Goal: Navigation & Orientation: Find specific page/section

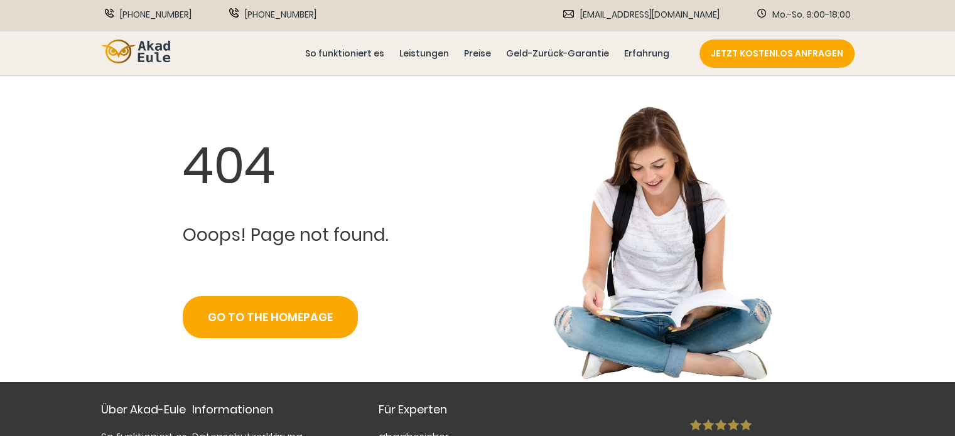
click at [447, 180] on div "404 Ooops! Page not found. Go to the Homepage" at bounding box center [477, 245] width 753 height 276
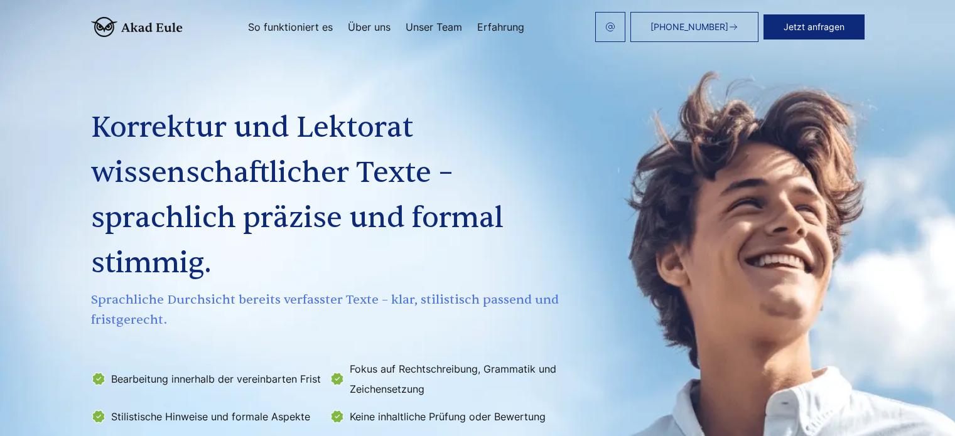
click at [499, 195] on div "**********" at bounding box center [478, 286] width 804 height 483
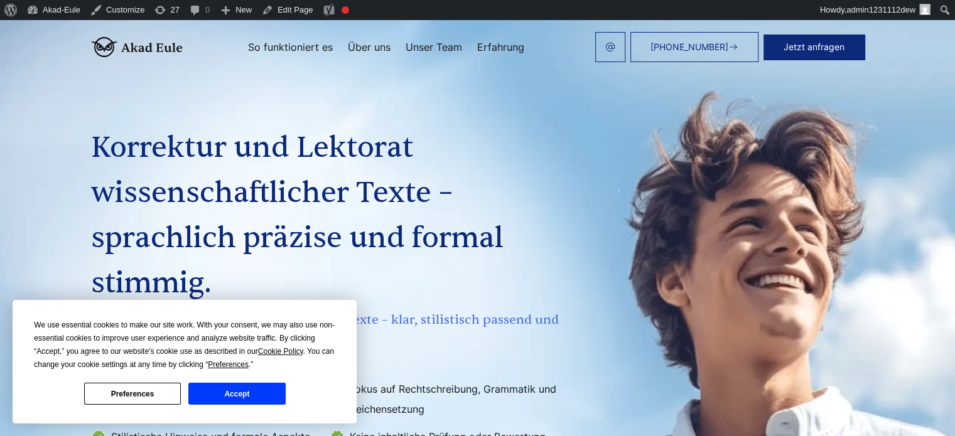
click at [470, 193] on h1 "Korrektur und Lektorat wissenschaftlicher Texte – sprachlich präzise und formal…" at bounding box center [327, 216] width 472 height 181
click at [495, 200] on div "**********" at bounding box center [478, 306] width 804 height 483
click at [220, 396] on button "Accept" at bounding box center [236, 394] width 97 height 22
click at [261, 386] on button "Accept" at bounding box center [236, 394] width 97 height 22
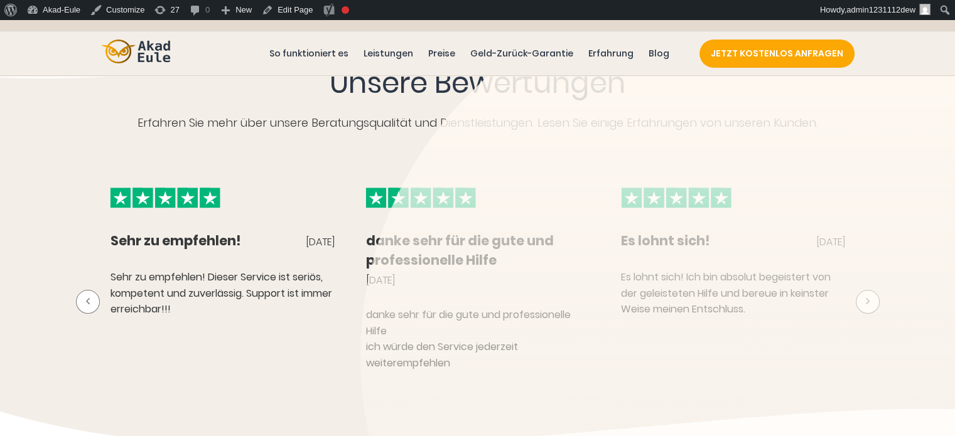
scroll to position [628, 0]
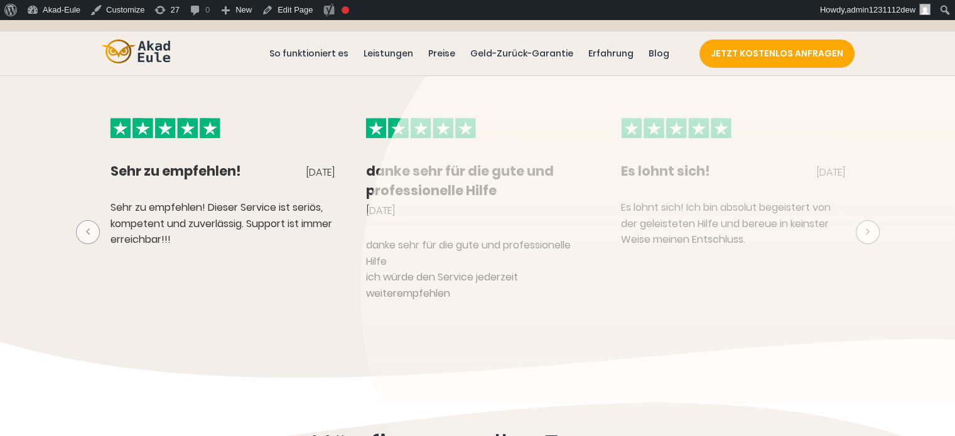
click at [87, 239] on button at bounding box center [88, 232] width 24 height 24
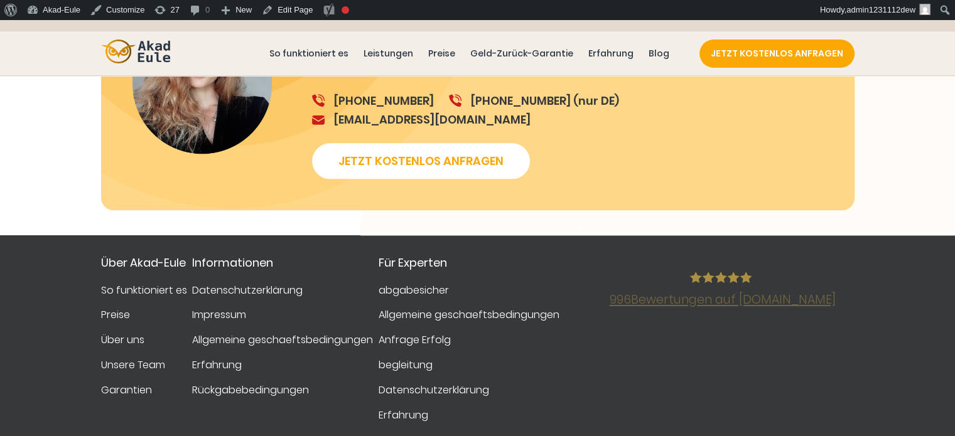
scroll to position [1444, 0]
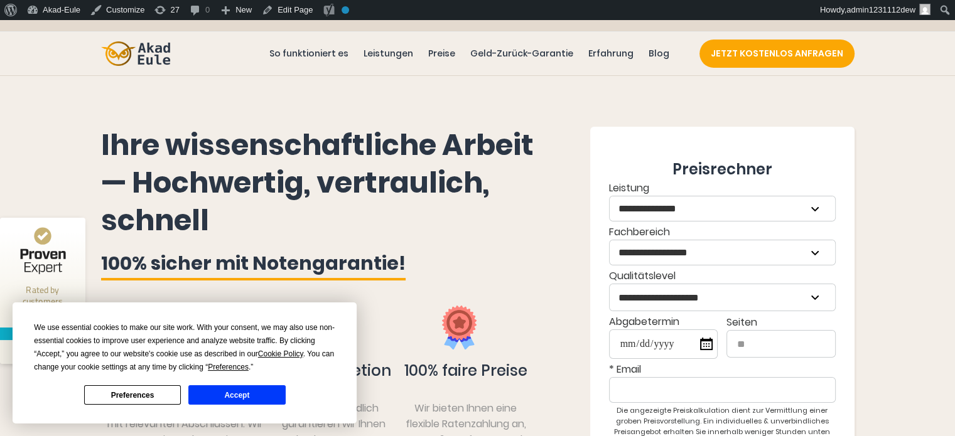
click at [252, 399] on button "Accept" at bounding box center [236, 394] width 97 height 19
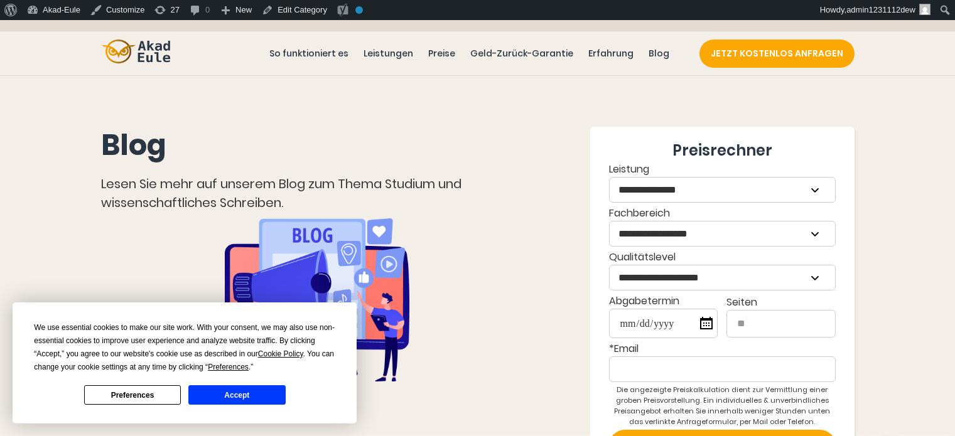
drag, startPoint x: 0, startPoint y: 0, endPoint x: 399, endPoint y: 132, distance: 420.7
click at [402, 132] on h1 "Blog" at bounding box center [317, 146] width 433 height 38
click at [264, 384] on div "We use essential cookies to make our site work. With your consent, we may also …" at bounding box center [184, 363] width 301 height 84
click at [256, 402] on button "Accept" at bounding box center [236, 394] width 97 height 19
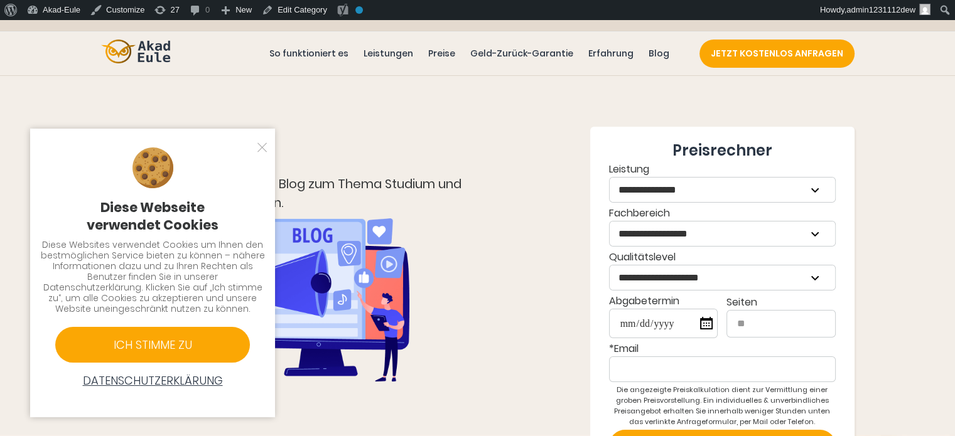
click at [98, 213] on div "Diese Webseite verwendet Cookies" at bounding box center [152, 216] width 225 height 35
click at [261, 143] on div at bounding box center [256, 147] width 13 height 13
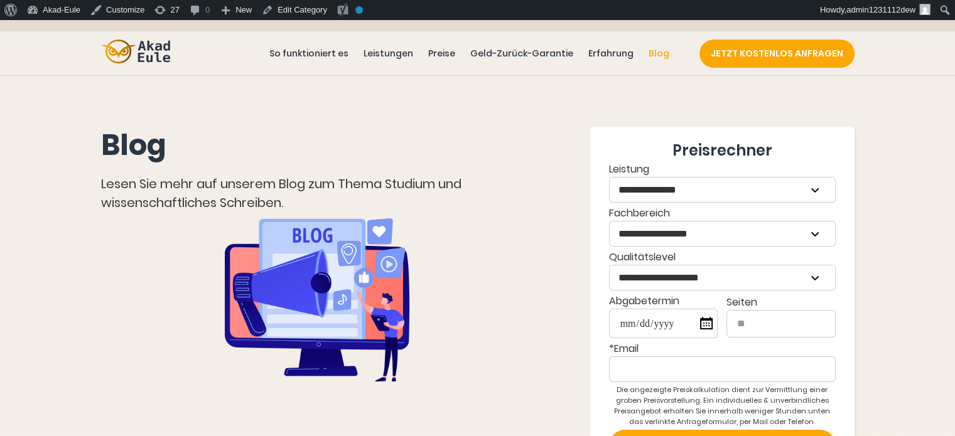
click at [662, 52] on link "Blog" at bounding box center [659, 53] width 26 height 14
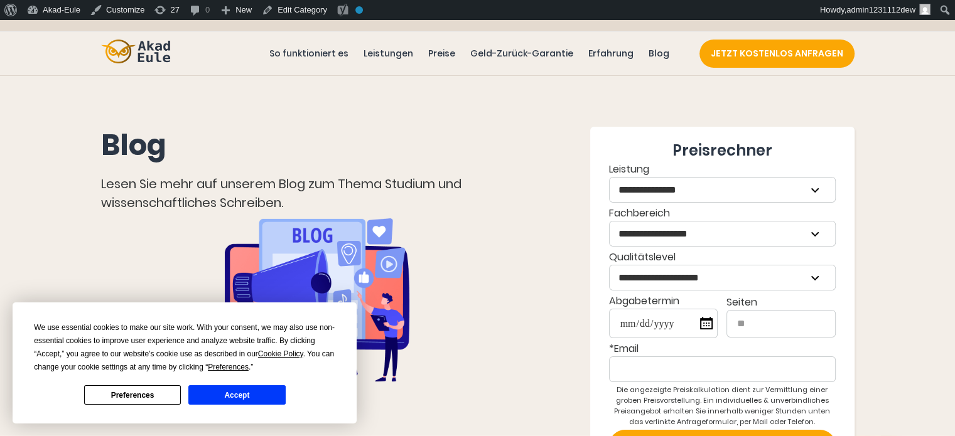
click at [475, 131] on h1 "Blog" at bounding box center [317, 146] width 433 height 38
